Goal: Find specific page/section: Find specific page/section

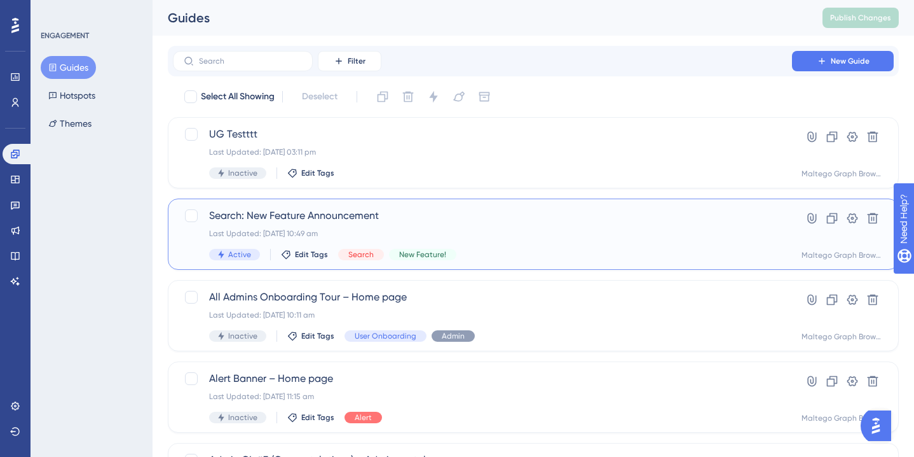
click at [445, 218] on span "Search: New Feature Announcement" at bounding box center [482, 215] width 547 height 15
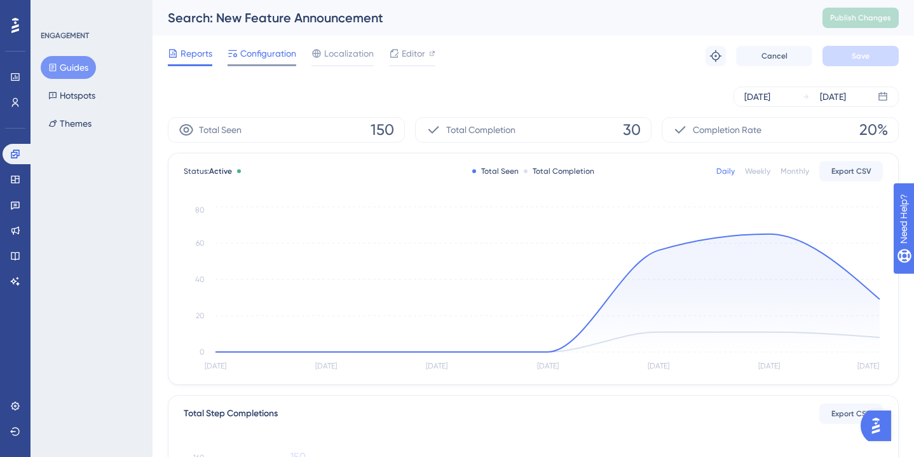
click at [260, 55] on span "Configuration" at bounding box center [268, 53] width 56 height 15
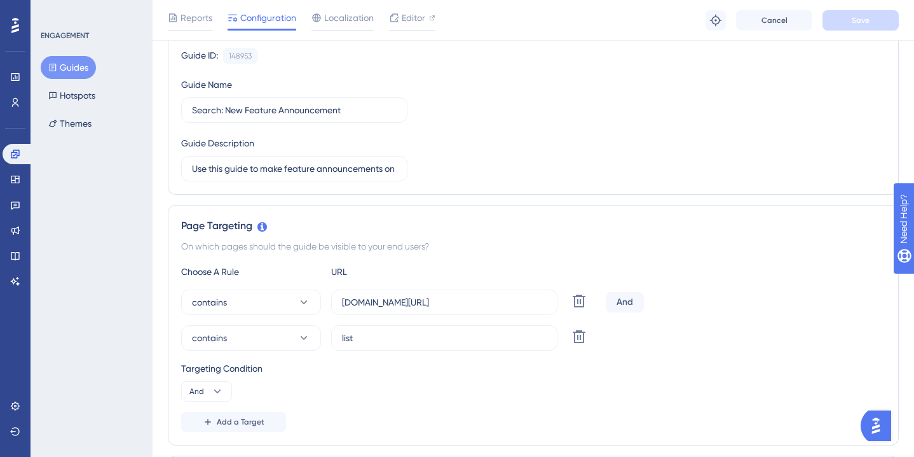
scroll to position [252, 0]
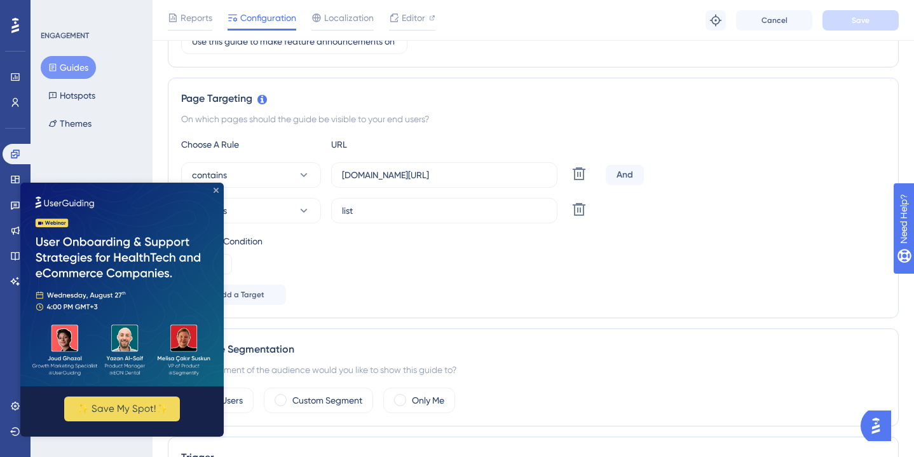
click at [217, 188] on icon "Close Preview" at bounding box center [216, 190] width 5 height 5
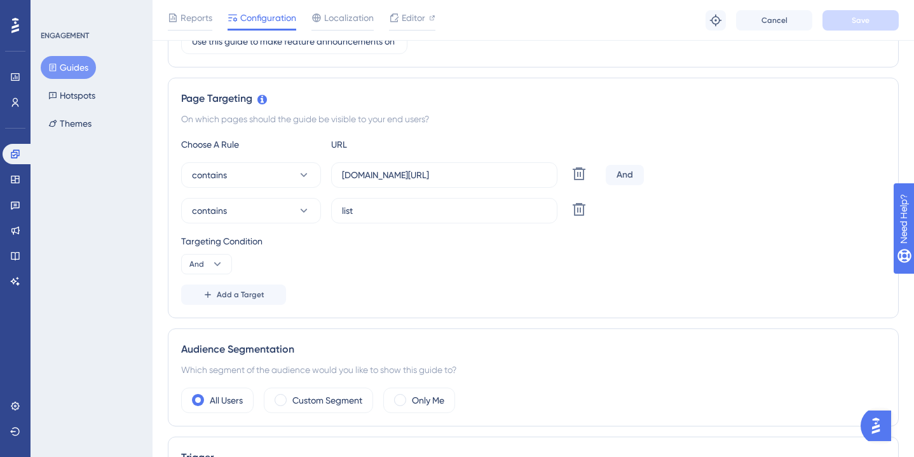
scroll to position [0, 0]
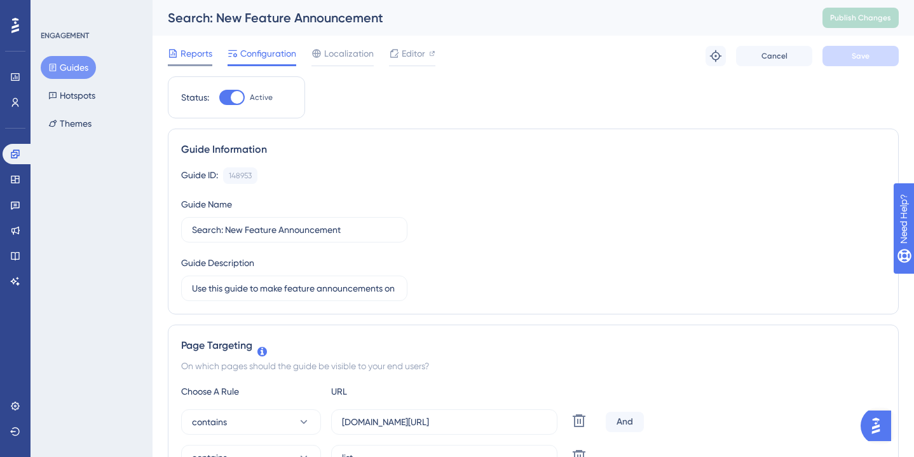
click at [190, 53] on span "Reports" at bounding box center [197, 53] width 32 height 15
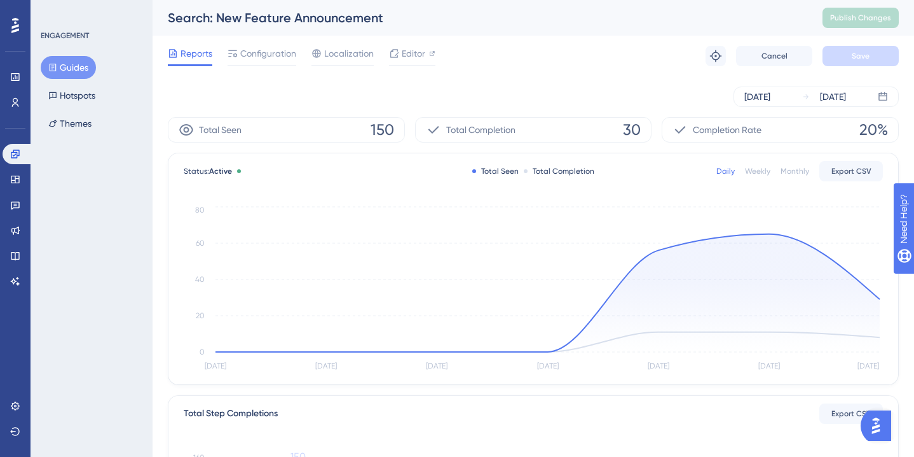
click at [74, 69] on button "Guides" at bounding box center [68, 67] width 55 height 23
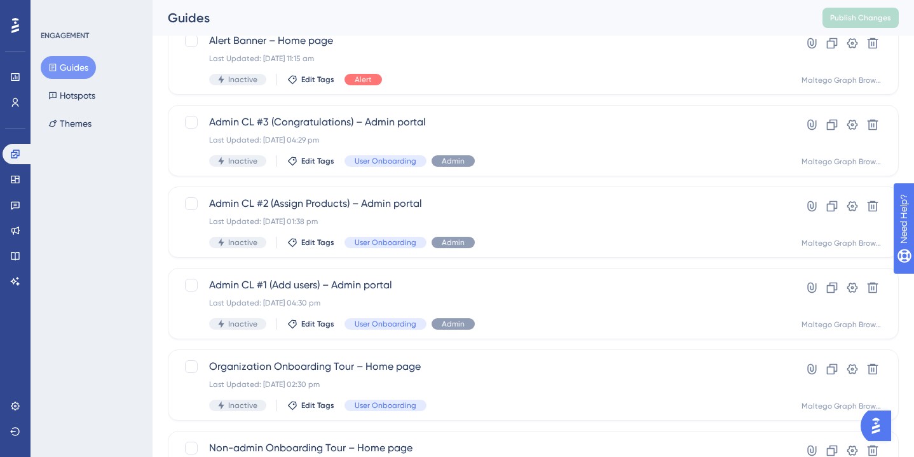
scroll to position [530, 0]
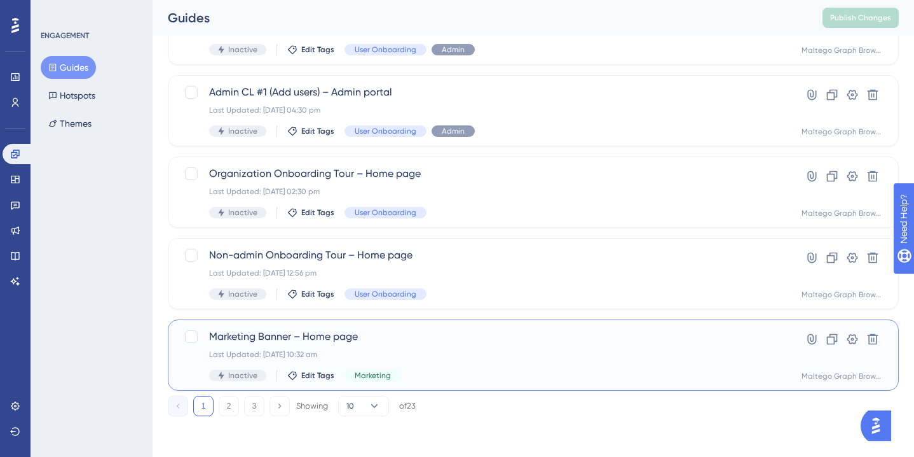
click at [441, 343] on span "Marketing Banner – Home page" at bounding box center [482, 336] width 547 height 15
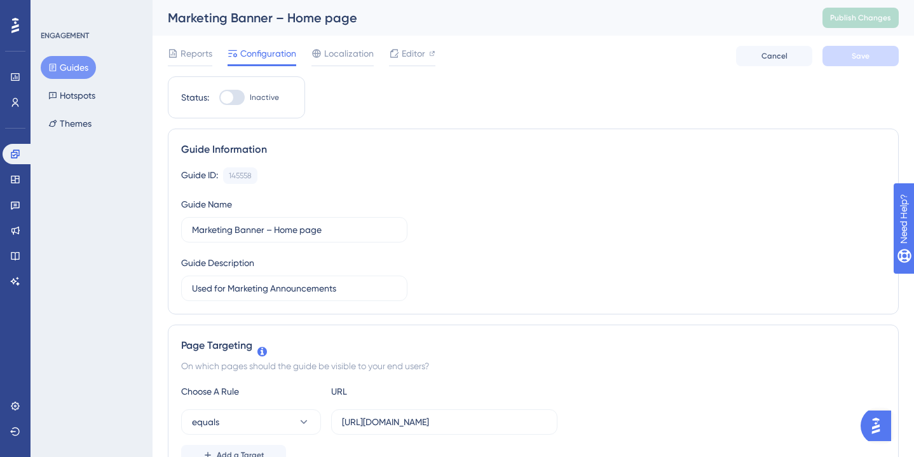
click at [71, 59] on button "Guides" at bounding box center [68, 67] width 55 height 23
